Goal: Information Seeking & Learning: Learn about a topic

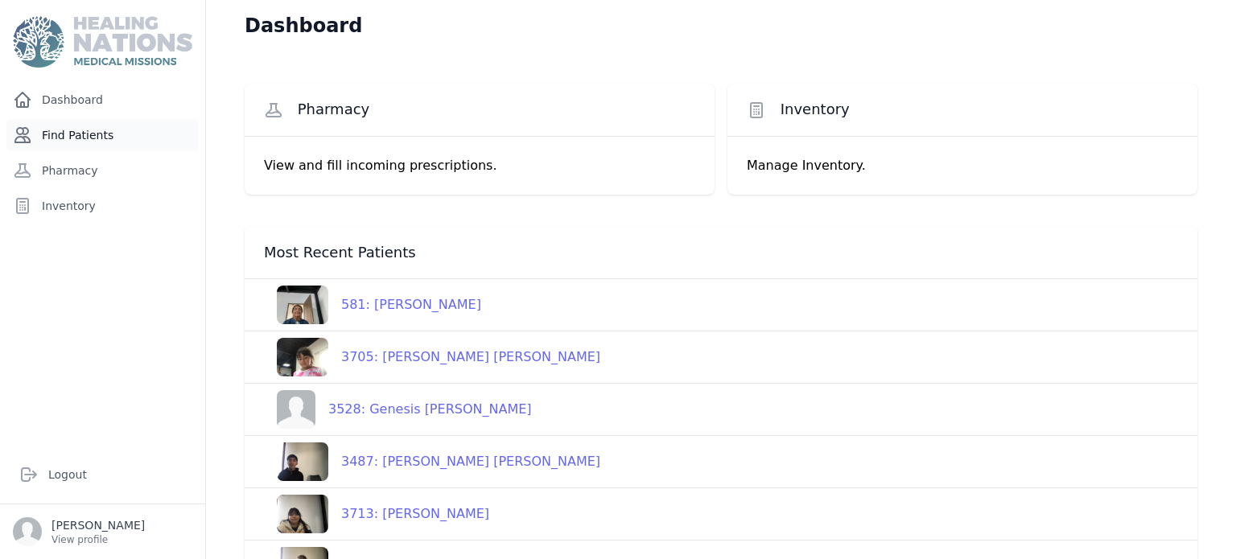
click at [102, 143] on link "Find Patients" at bounding box center [102, 135] width 192 height 32
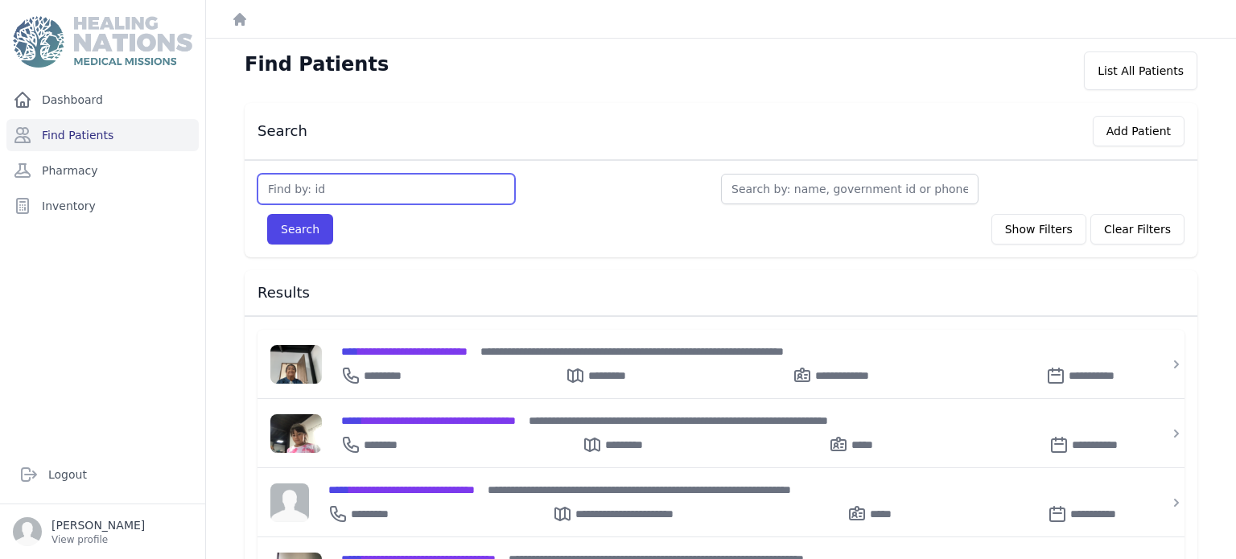
click at [381, 200] on input "text" at bounding box center [385, 189] width 257 height 31
type input "2498"
click at [267, 214] on button "Search" at bounding box center [300, 229] width 66 height 31
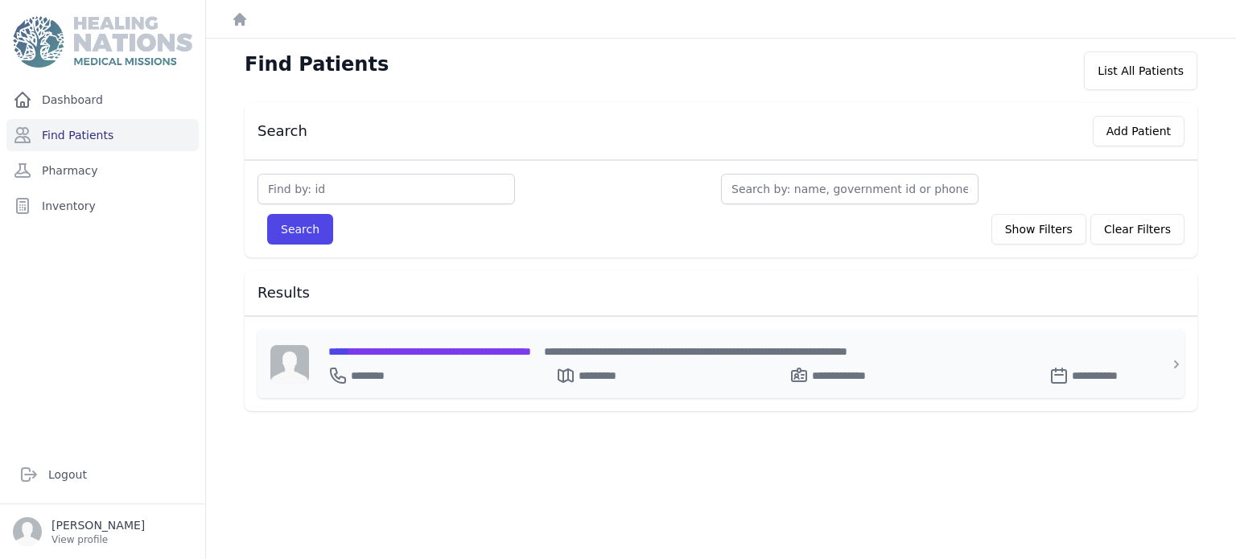
click at [441, 360] on div "**********" at bounding box center [730, 373] width 805 height 26
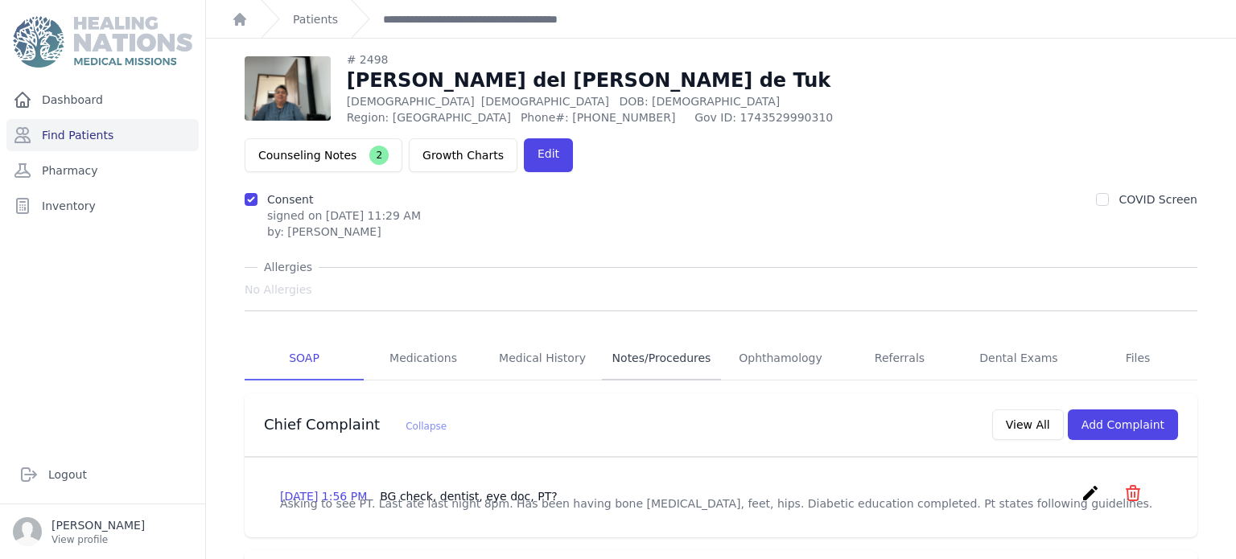
click at [649, 337] on link "Notes/Procedures" at bounding box center [661, 358] width 119 height 43
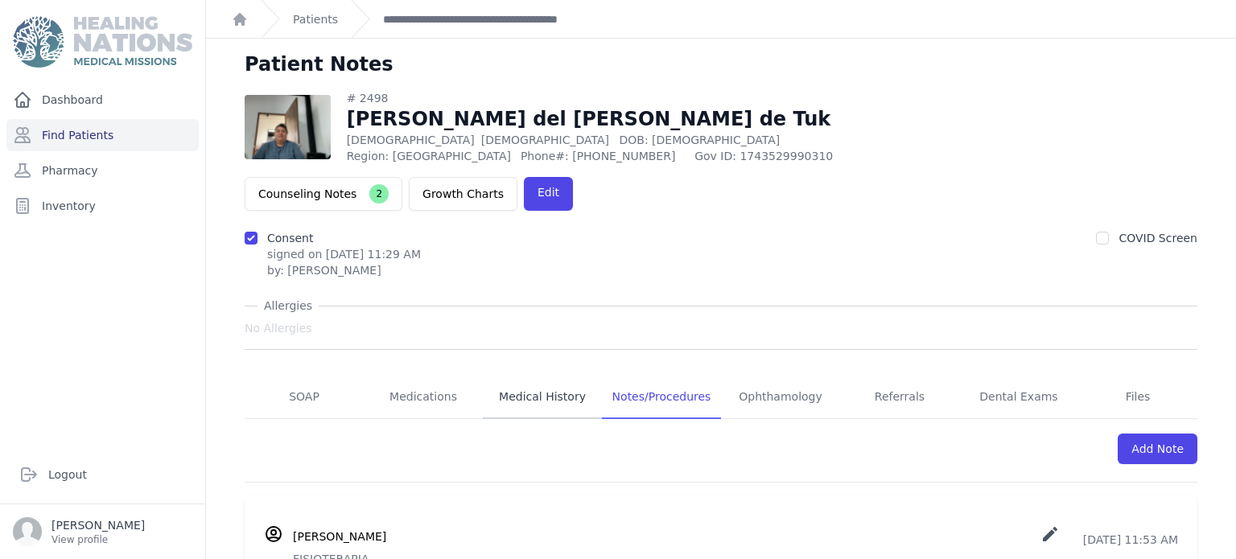
click at [521, 376] on link "Medical History" at bounding box center [542, 397] width 119 height 43
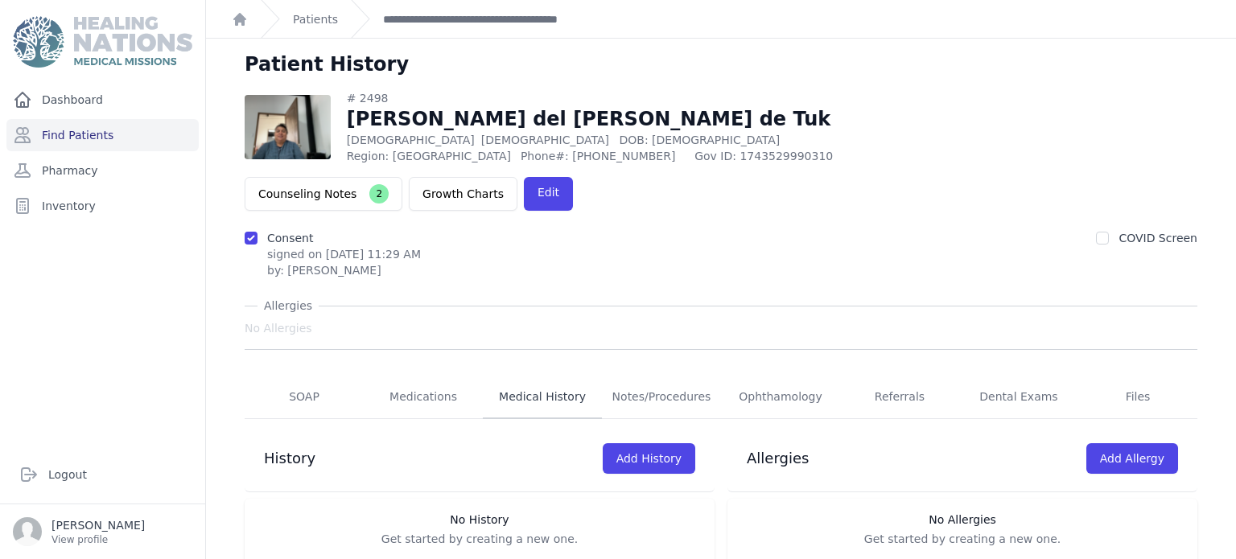
scroll to position [39, 0]
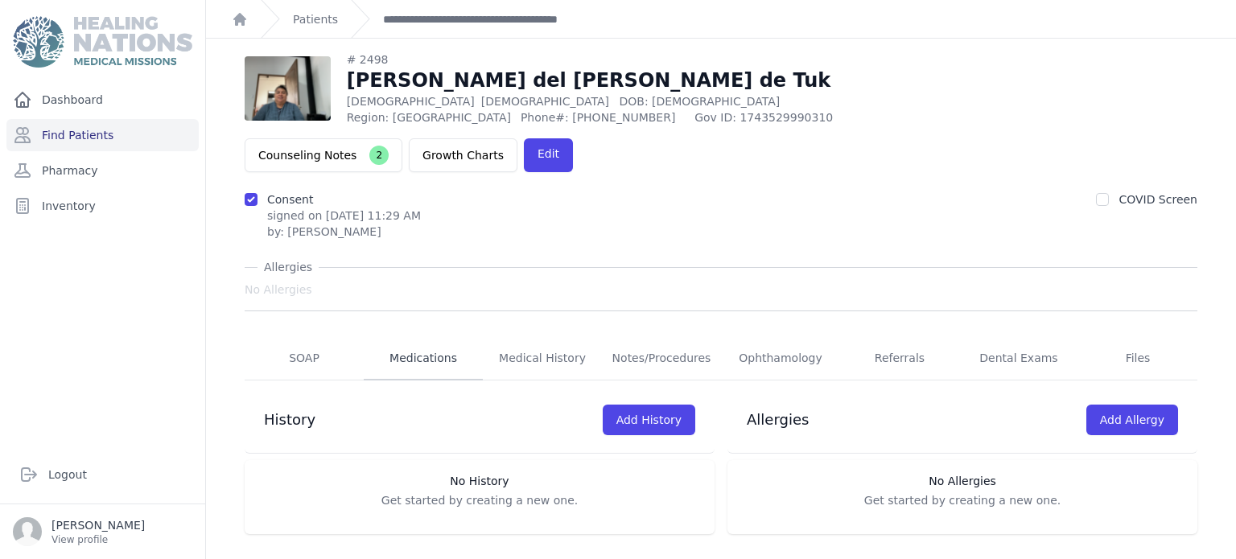
click at [431, 337] on link "Medications" at bounding box center [423, 358] width 119 height 43
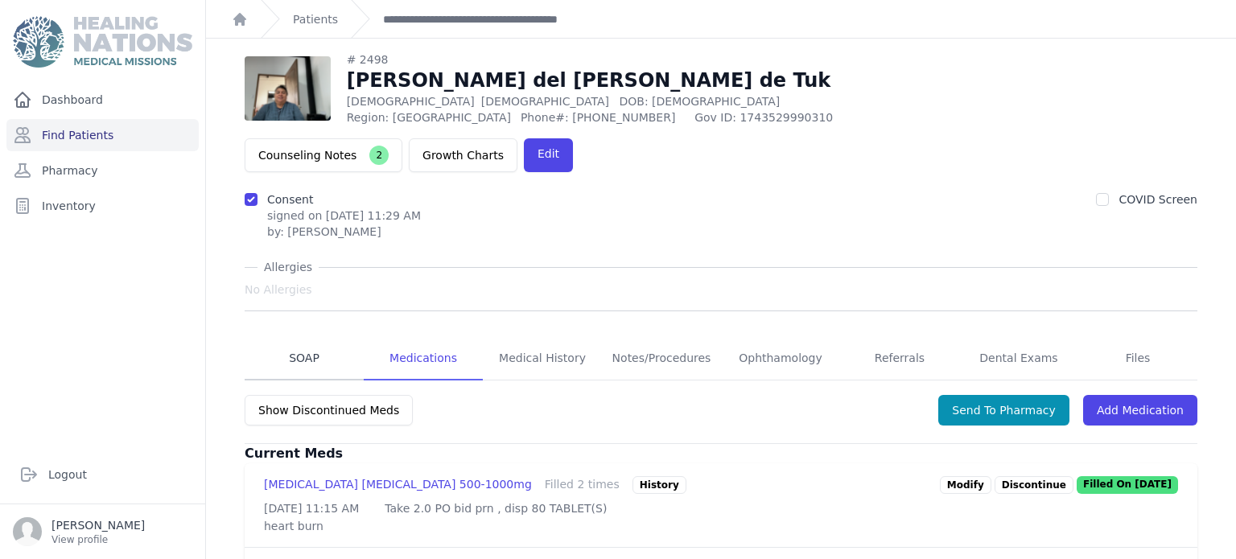
click at [352, 337] on link "SOAP" at bounding box center [304, 358] width 119 height 43
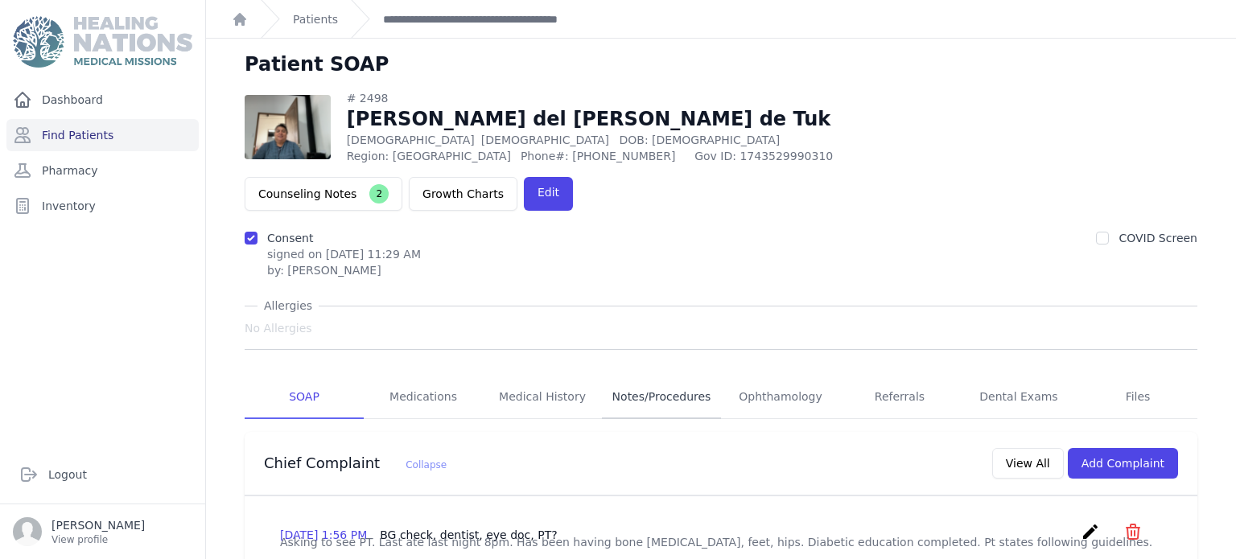
click at [634, 376] on link "Notes/Procedures" at bounding box center [661, 397] width 119 height 43
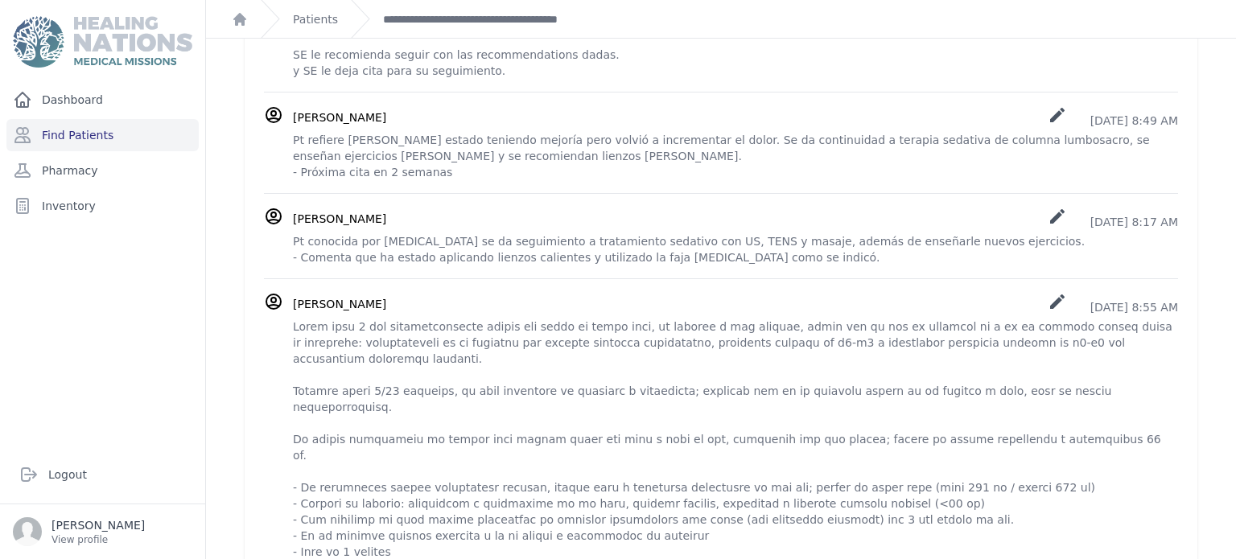
scroll to position [616, 0]
click at [634, 365] on p at bounding box center [735, 439] width 885 height 241
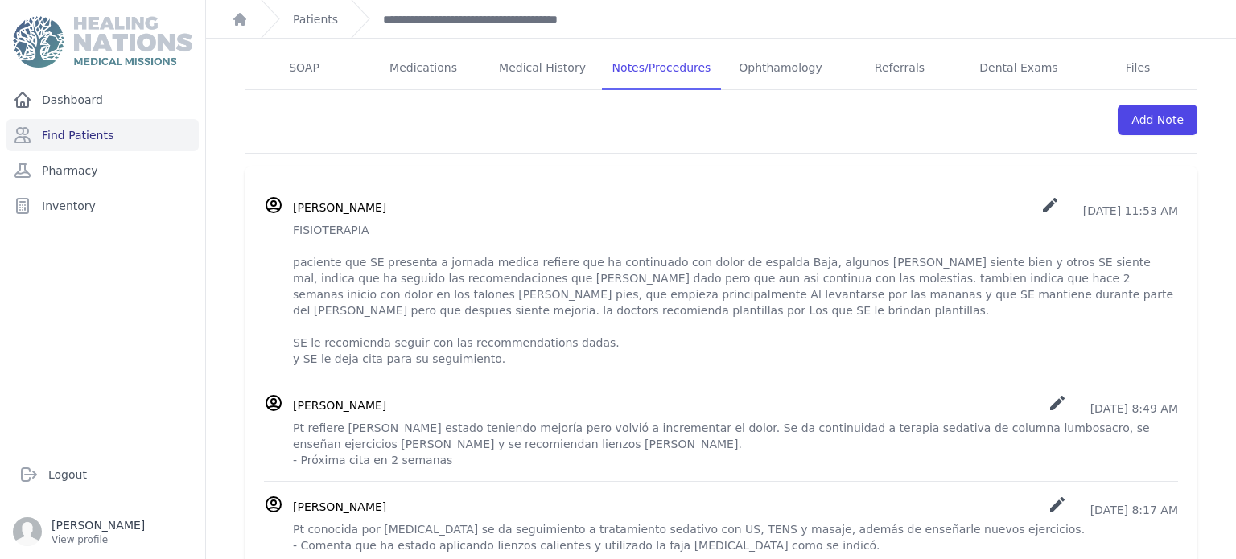
scroll to position [334, 0]
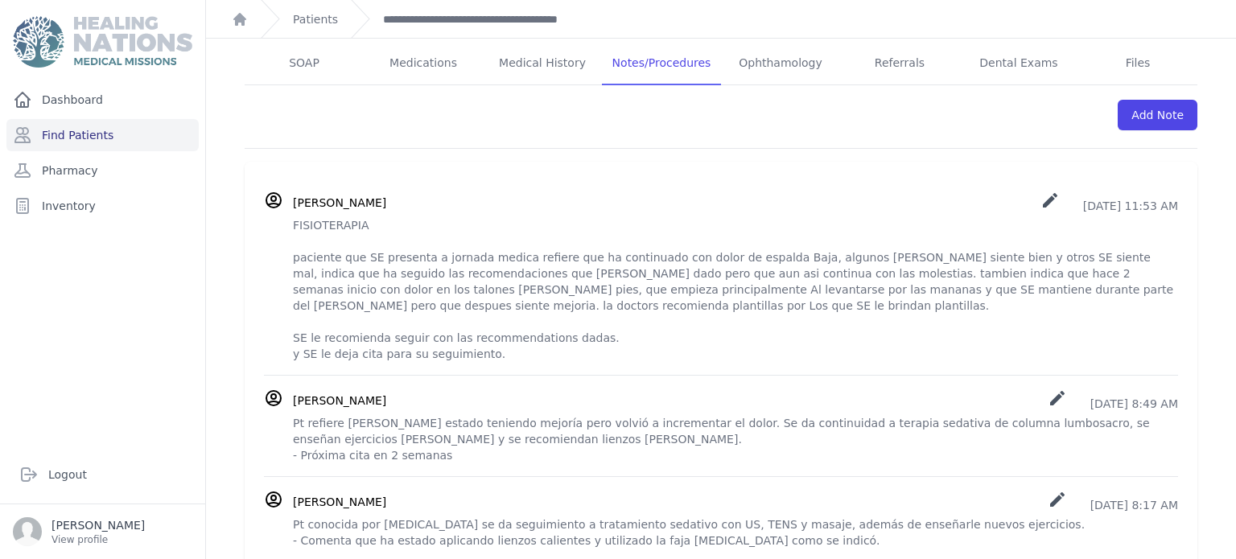
click at [293, 217] on p "FISIOTERAPIA paciente que SE presenta a jornada medica refiere que ha continuad…" at bounding box center [735, 289] width 885 height 145
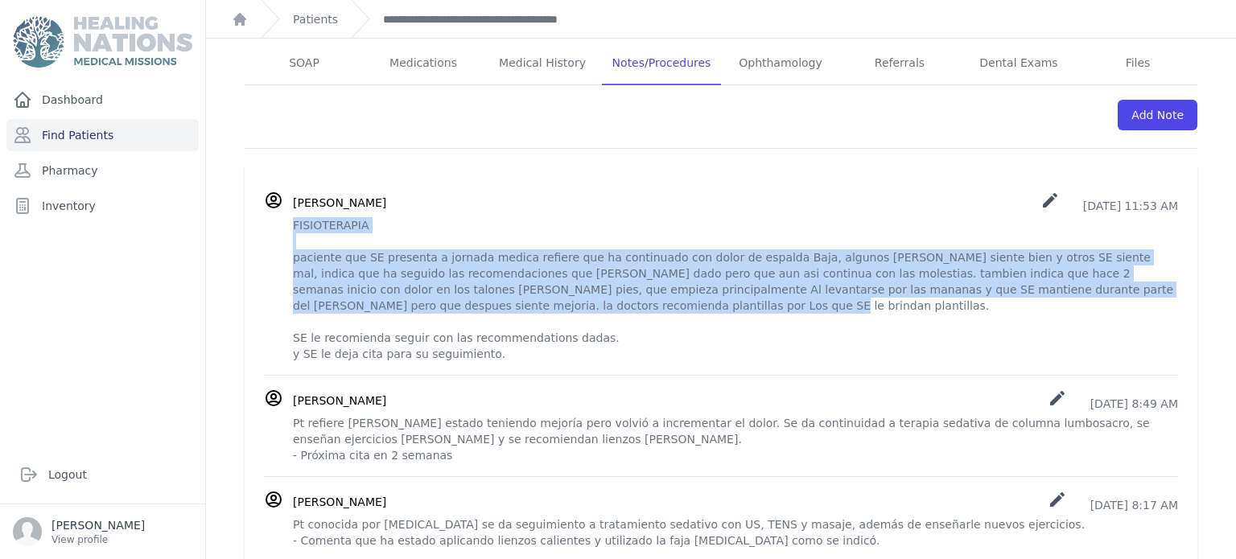
drag, startPoint x: 293, startPoint y: 180, endPoint x: 454, endPoint y: 278, distance: 188.5
click at [454, 278] on p "FISIOTERAPIA paciente que SE presenta a jornada medica refiere que ha continuad…" at bounding box center [735, 289] width 885 height 145
copy p "FISIOTERAPIA paciente que SE presenta a jornada medica refiere que ha continuad…"
click at [507, 217] on p "FISIOTERAPIA paciente que SE presenta a jornada medica refiere que ha continuad…" at bounding box center [735, 289] width 885 height 145
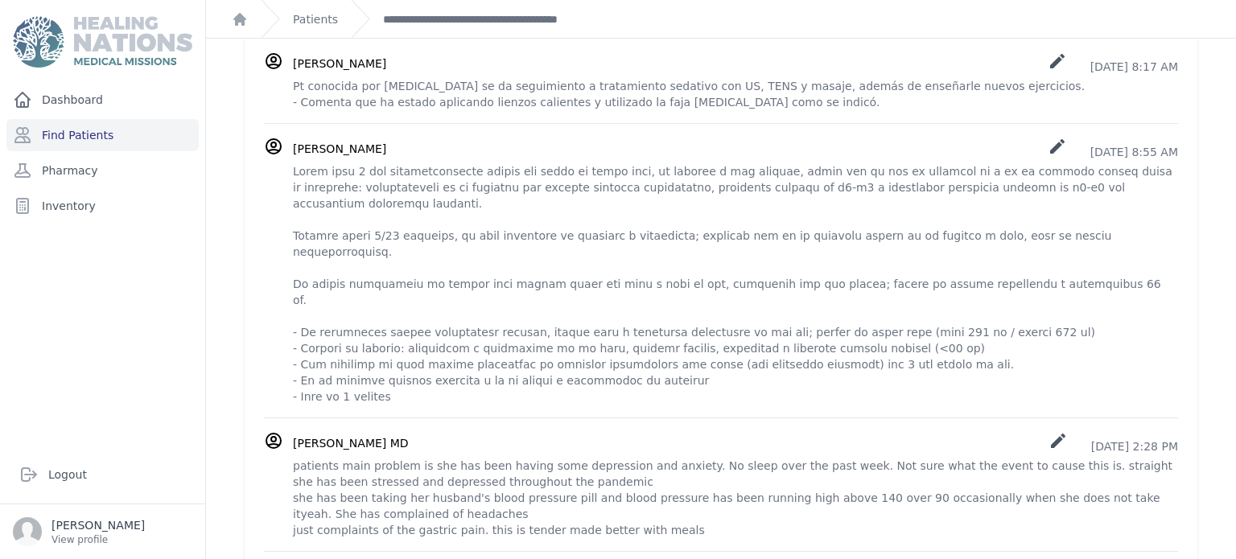
scroll to position [0, 0]
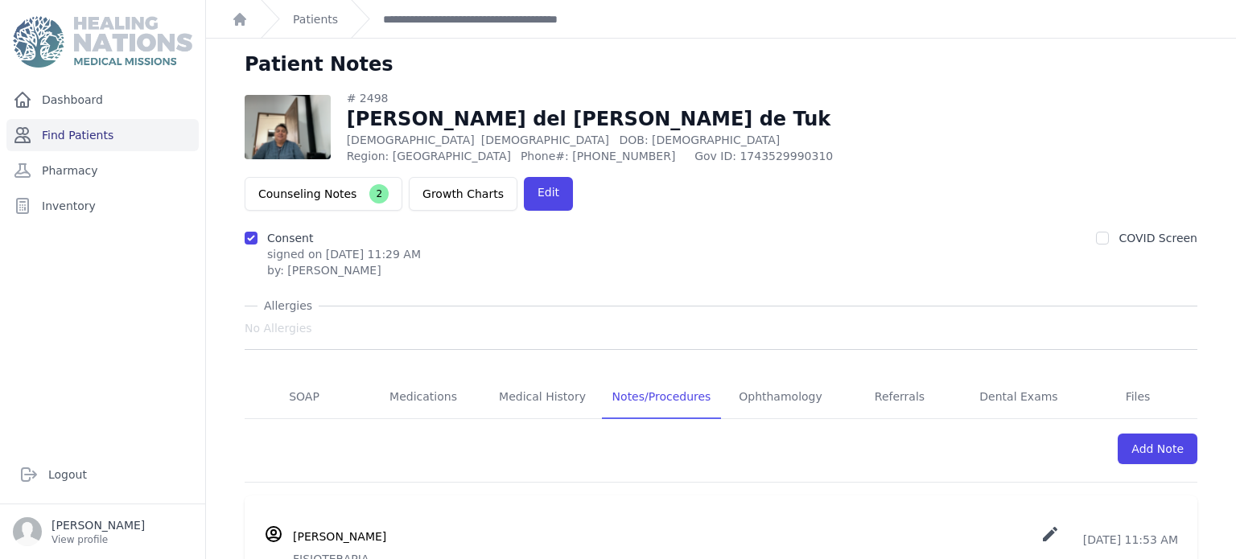
click at [109, 135] on link "Find Patients" at bounding box center [102, 135] width 192 height 32
